Goal: Transaction & Acquisition: Download file/media

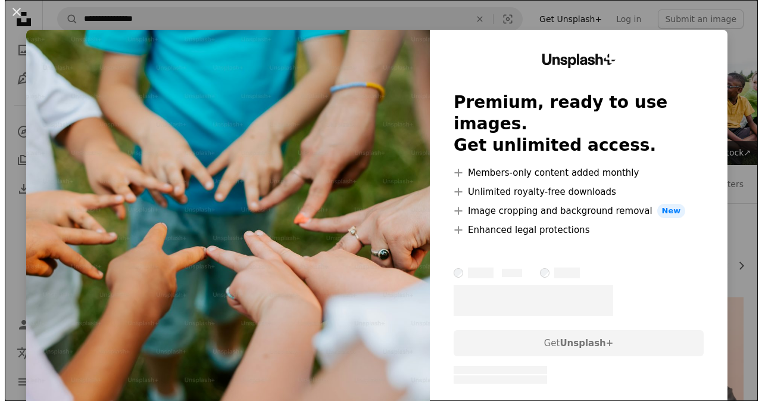
scroll to position [310, 0]
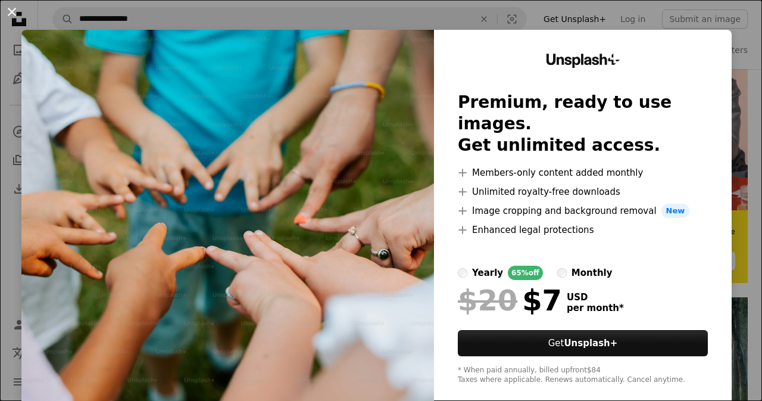
click at [10, 14] on button "An X shape" at bounding box center [12, 12] width 14 height 14
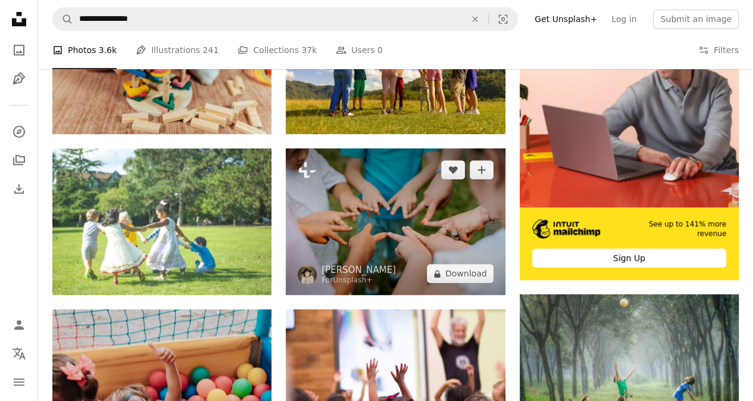
click at [390, 217] on img at bounding box center [395, 221] width 219 height 146
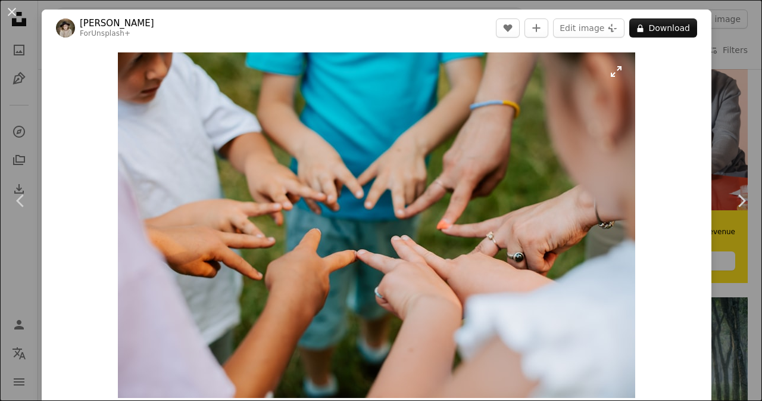
click at [390, 217] on img "Zoom in on this image" at bounding box center [376, 224] width 517 height 345
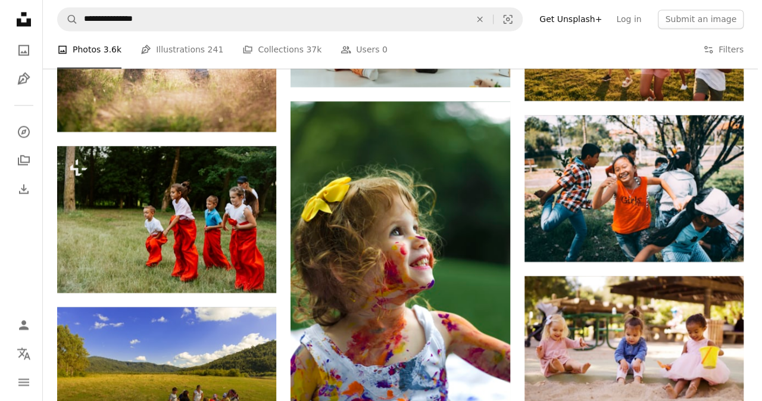
scroll to position [1000, 0]
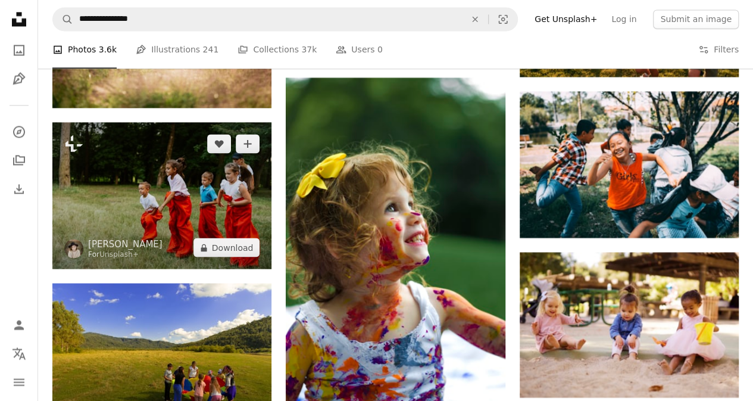
click at [229, 172] on img at bounding box center [161, 195] width 219 height 146
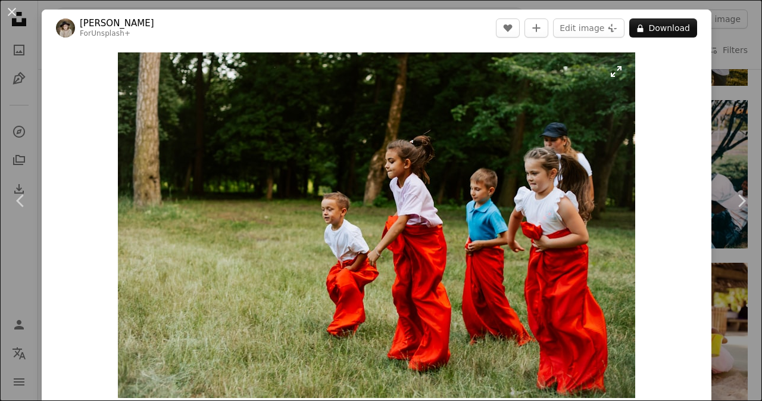
click at [160, 179] on img "Zoom in on this image" at bounding box center [376, 224] width 517 height 345
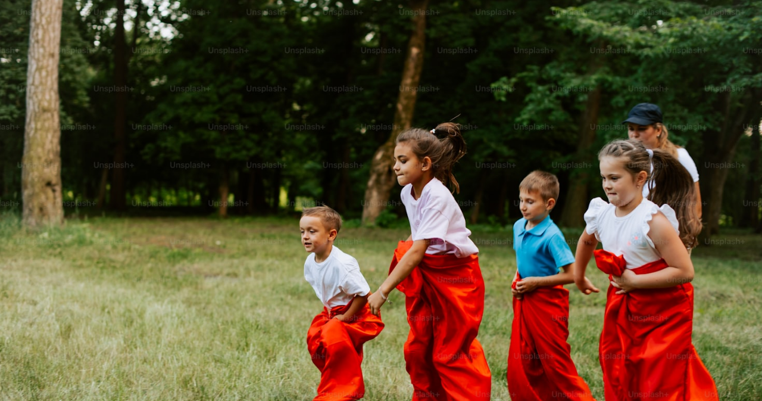
scroll to position [48, 0]
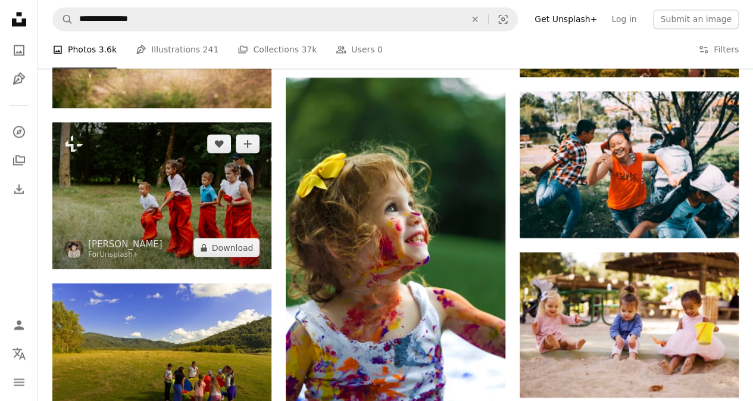
click at [143, 194] on img at bounding box center [161, 195] width 219 height 146
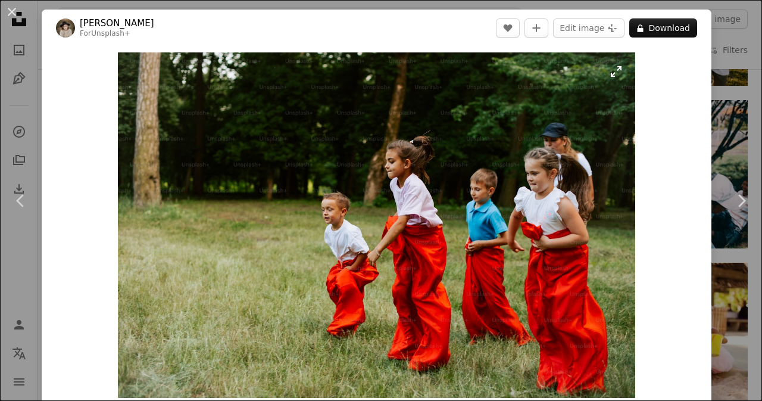
click at [143, 194] on img "Zoom in on this image" at bounding box center [376, 224] width 517 height 345
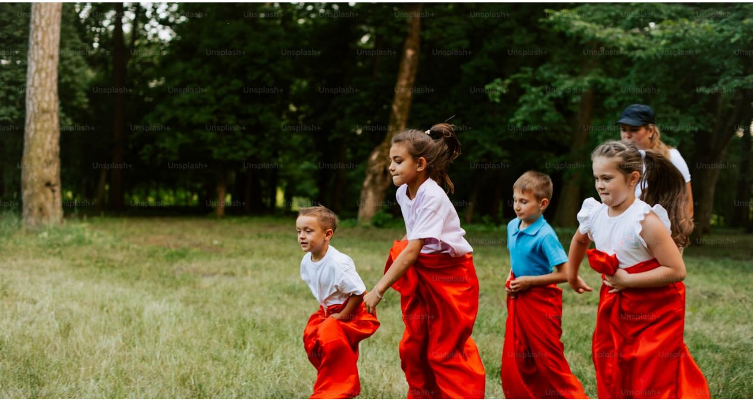
scroll to position [48, 0]
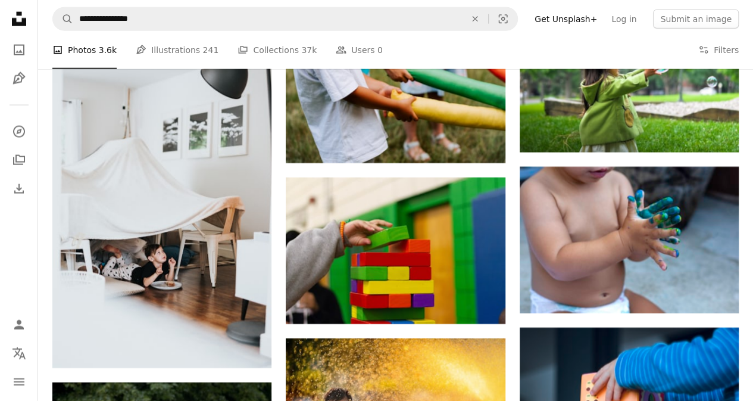
scroll to position [1429, 0]
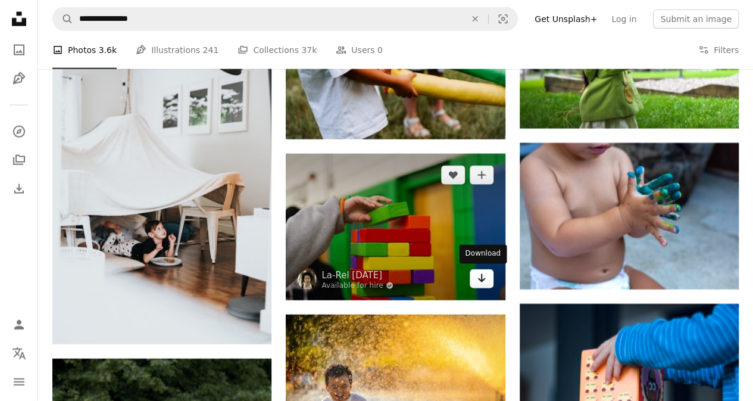
click at [480, 286] on link "Arrow pointing down" at bounding box center [482, 278] width 24 height 19
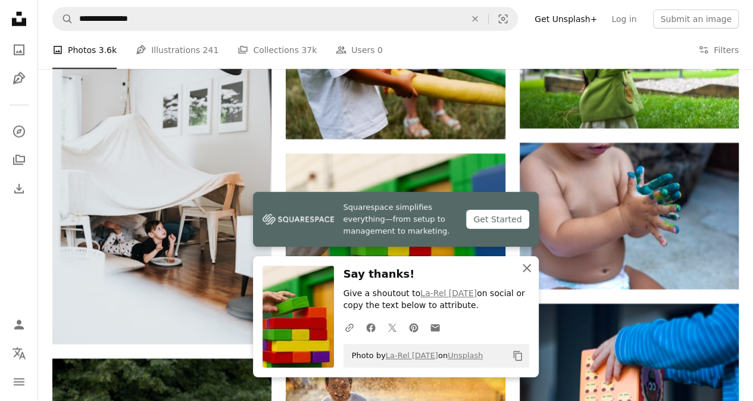
click at [525, 267] on icon "button" at bounding box center [527, 268] width 8 height 8
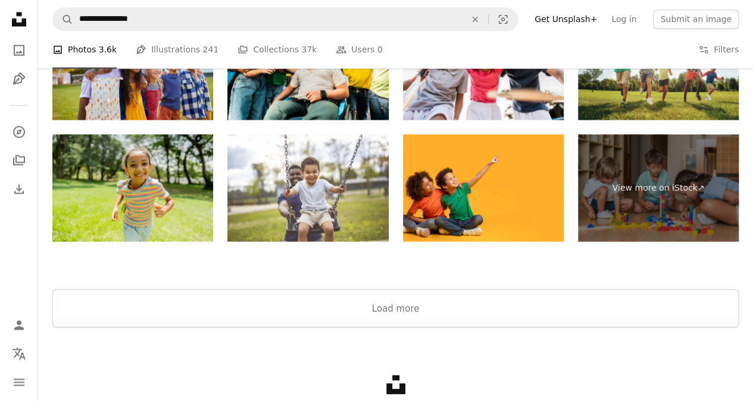
scroll to position [3310, 0]
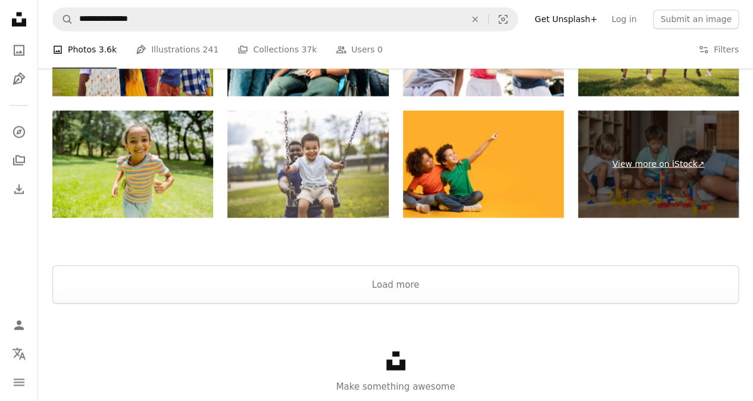
click at [654, 160] on link "View more on iStock ↗" at bounding box center [658, 163] width 161 height 107
